Goal: Transaction & Acquisition: Purchase product/service

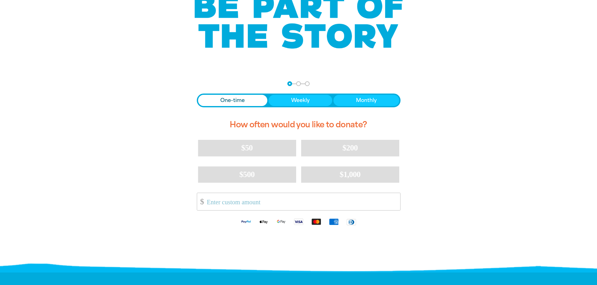
scroll to position [94, 0]
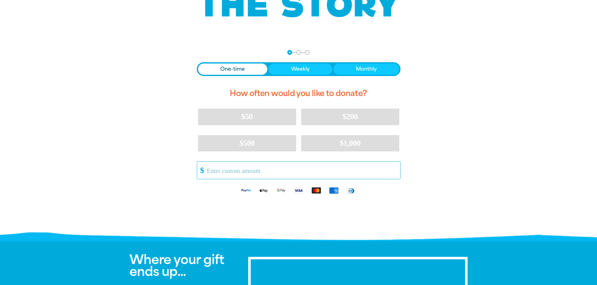
click at [237, 174] on input "Other Amount" at bounding box center [300, 170] width 197 height 17
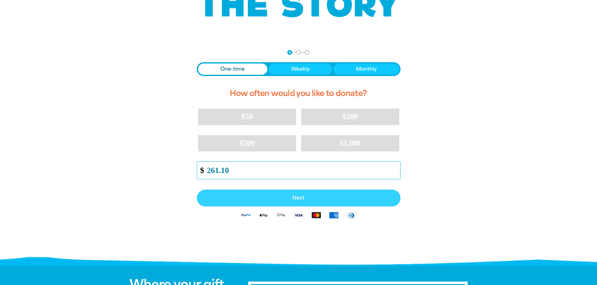
type input "261.10"
click at [298, 197] on span "Next" at bounding box center [299, 198] width 190 height 5
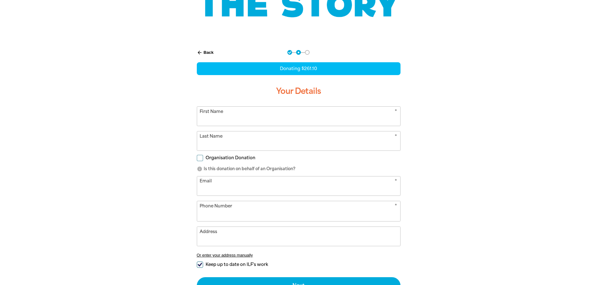
select select "AU"
click at [207, 122] on input "First Name" at bounding box center [298, 116] width 203 height 19
type input "[PERSON_NAME]"
type input "[PERSON_NAME][EMAIL_ADDRESS][PERSON_NAME][DOMAIN_NAME]"
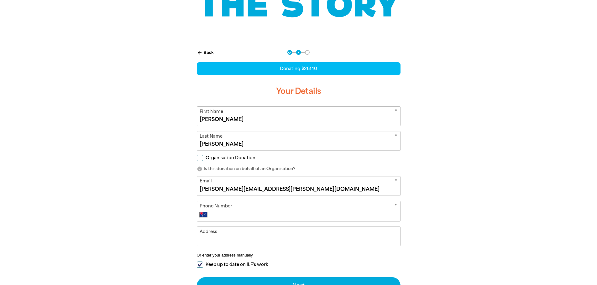
type input "359927900"
type input "[STREET_ADDRESS]"
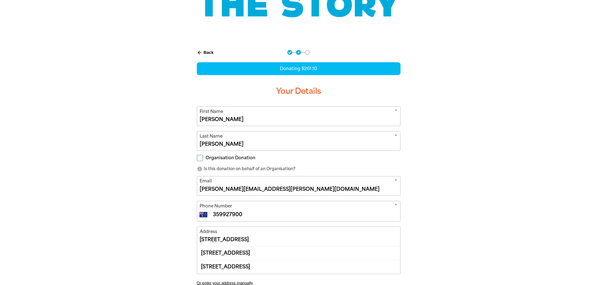
drag, startPoint x: 200, startPoint y: 158, endPoint x: 203, endPoint y: 162, distance: 4.7
click at [200, 158] on input "Organisation Donation" at bounding box center [200, 158] width 6 height 6
checkbox input "true"
select select "AU"
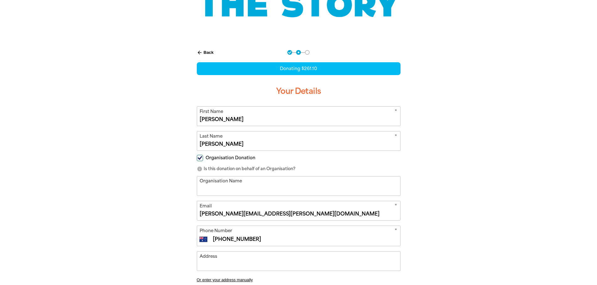
click at [215, 189] on input "Organisation Name" at bounding box center [298, 186] width 203 height 19
type input "[GEOGRAPHIC_DATA]"
type input "359927900"
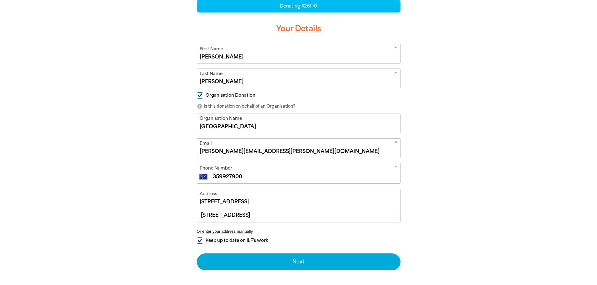
scroll to position [188, 0]
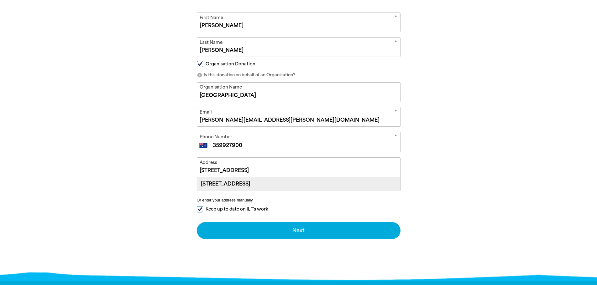
click at [286, 183] on div "[STREET_ADDRESS]" at bounding box center [298, 183] width 203 height 13
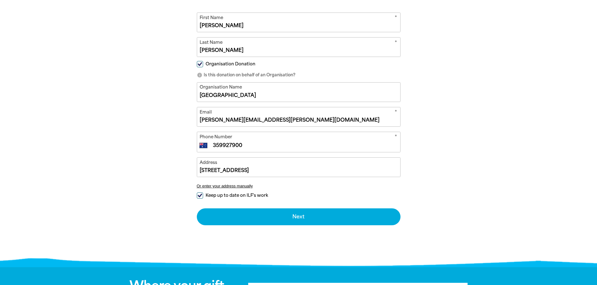
type input "[STREET_ADDRESS]"
click at [203, 195] on input "Keep up to date on ILF's work" at bounding box center [200, 196] width 6 height 6
checkbox input "false"
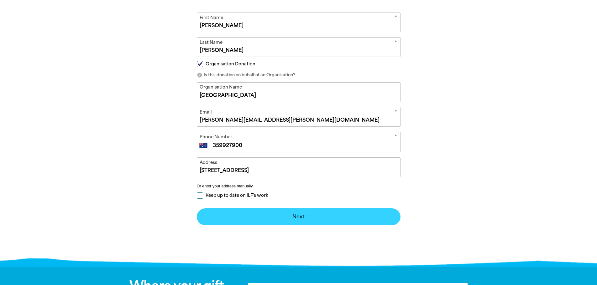
click at [302, 215] on button "Next chevron_right" at bounding box center [299, 217] width 204 height 17
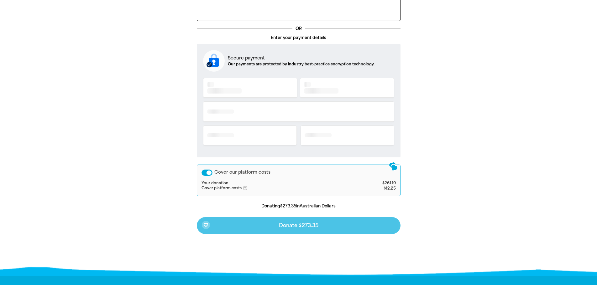
scroll to position [136, 0]
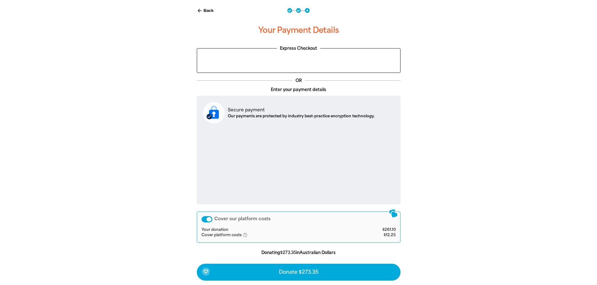
click at [210, 220] on div "Cover our platform costs" at bounding box center [206, 219] width 11 height 6
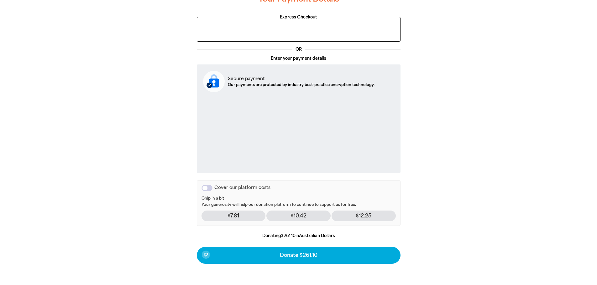
scroll to position [199, 0]
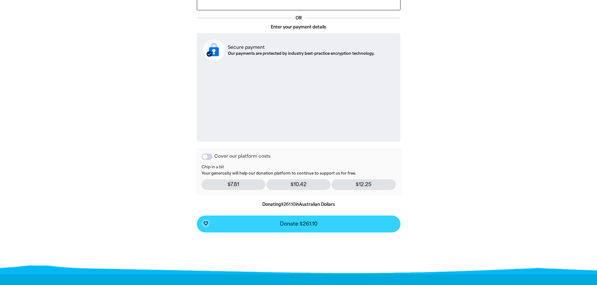
click at [297, 225] on span "Donate $261.10" at bounding box center [299, 224] width 38 height 5
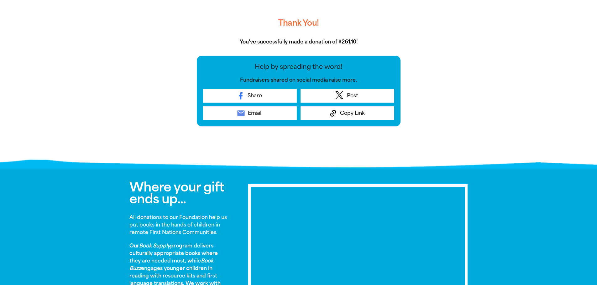
scroll to position [53, 0]
